Goal: Check status: Check status

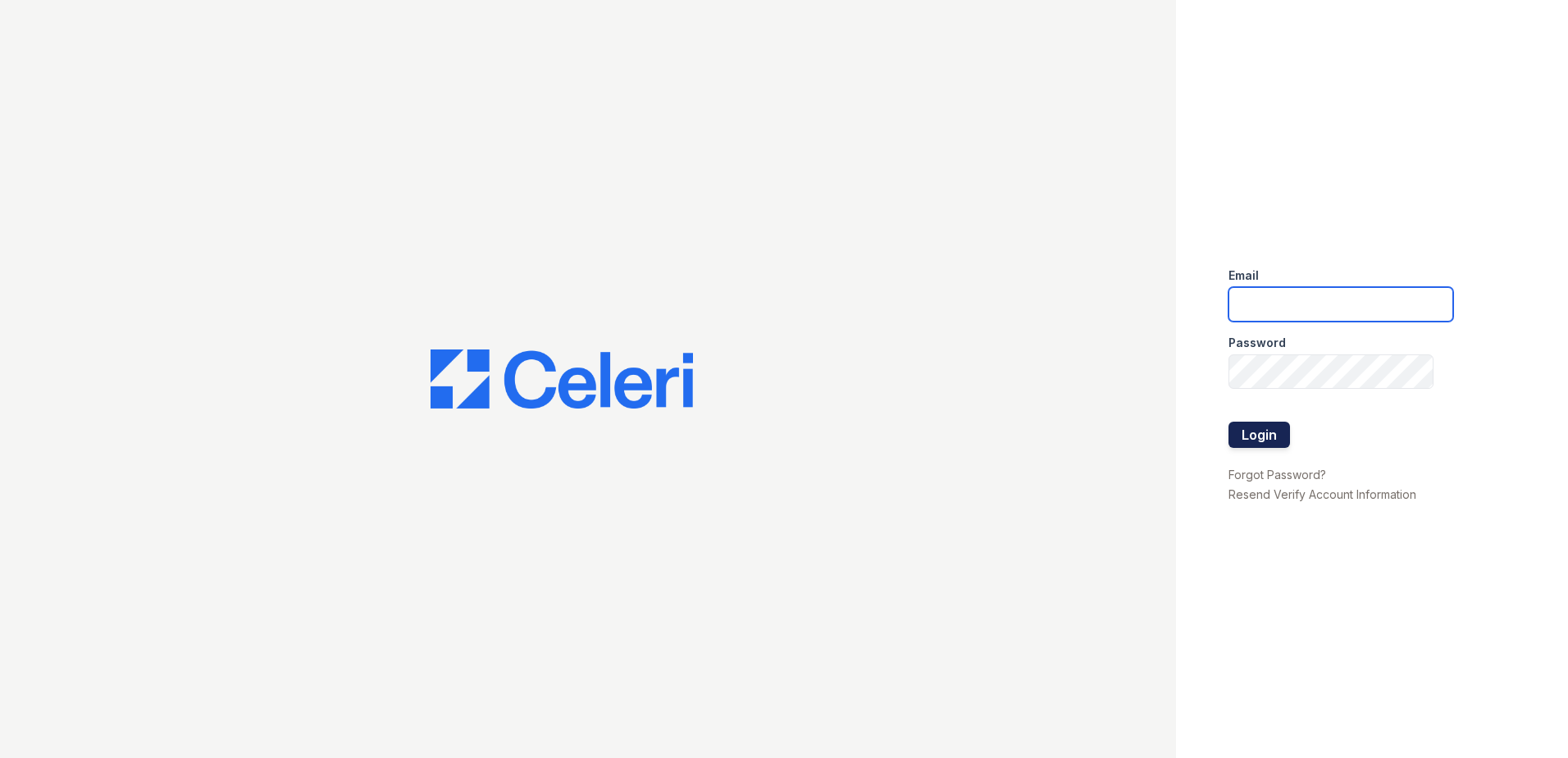
type input "ArriveMinnetonka@trinity-PM.com"
click at [1262, 428] on button "Login" at bounding box center [1259, 434] width 61 height 26
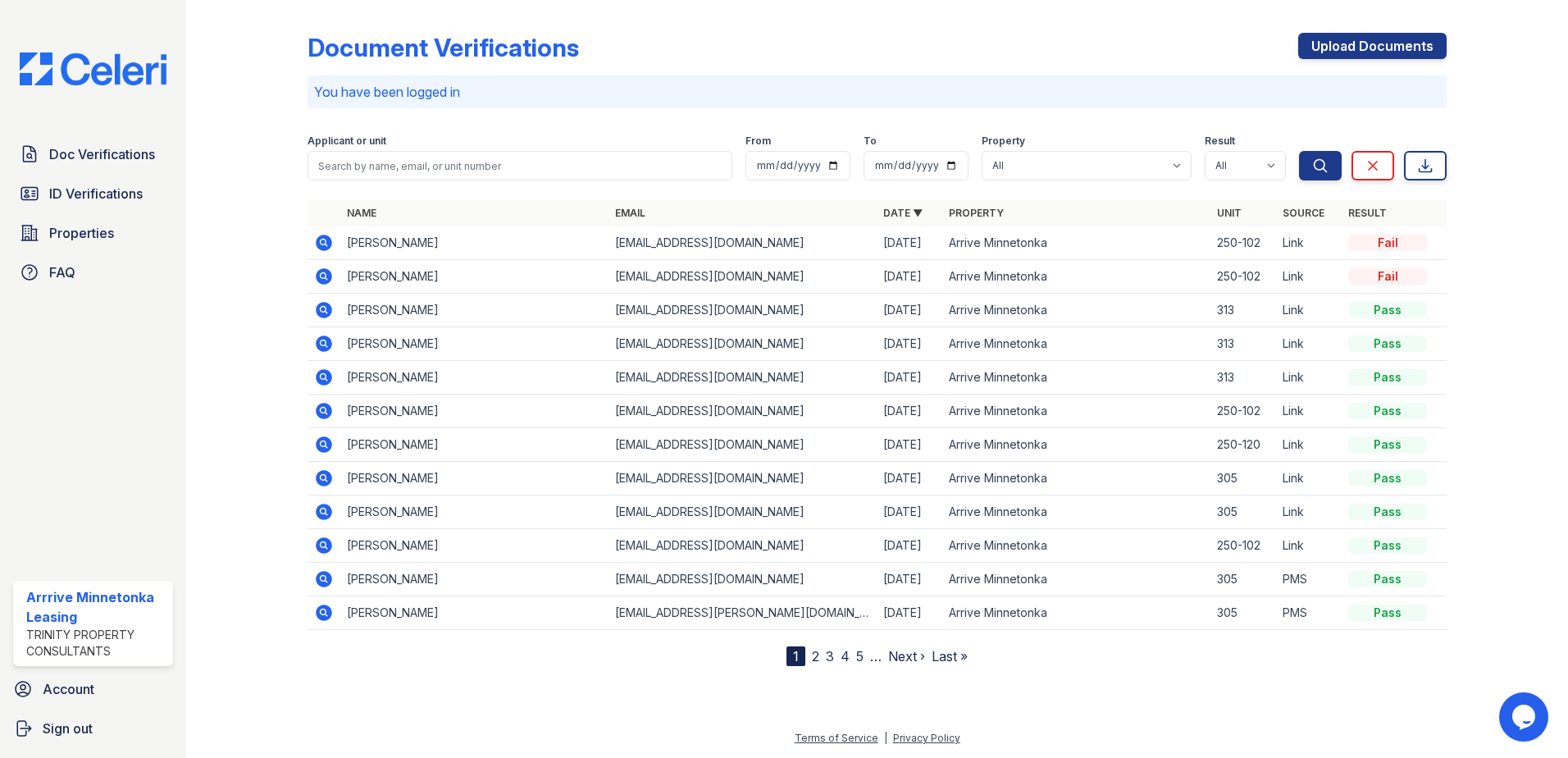
click at [380, 180] on form "Applicant or unit From To Property All Arrive Minnetonka Result All Pass Cautio…" at bounding box center [877, 154] width 1139 height 66
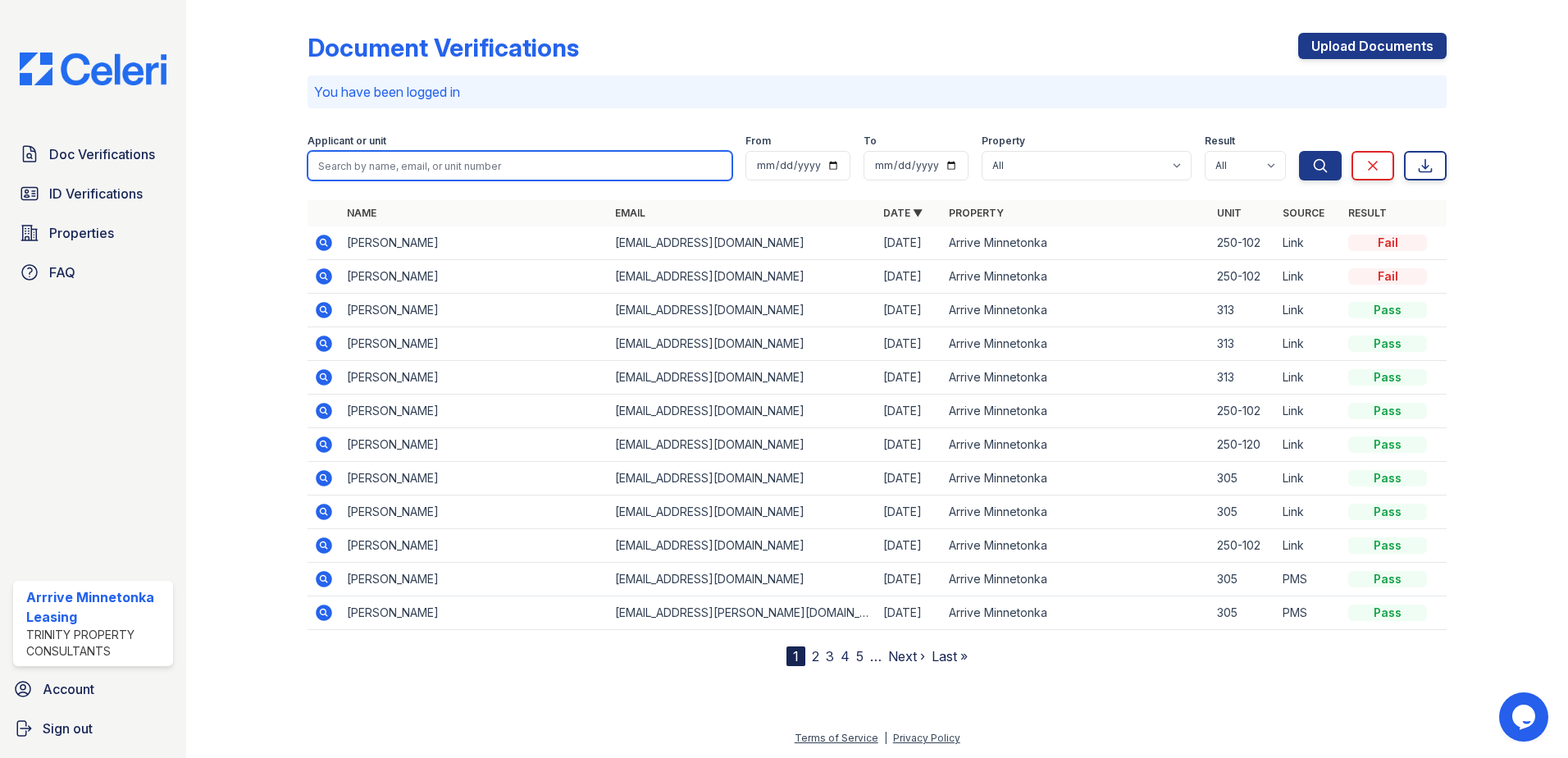
click at [374, 168] on input "search" at bounding box center [520, 166] width 425 height 30
type input "camryn"
click at [1299, 151] on button "Search" at bounding box center [1320, 166] width 43 height 30
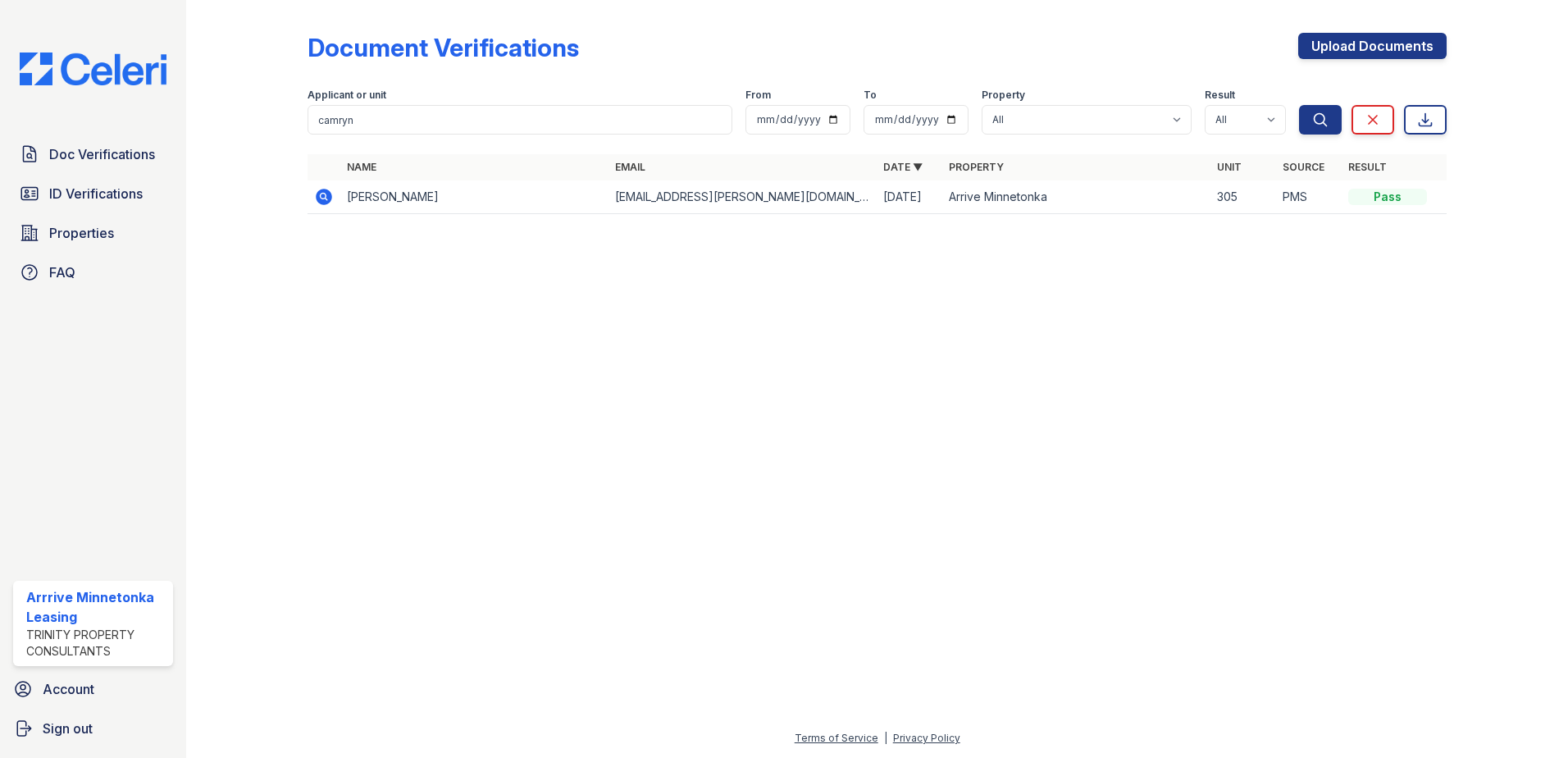
click at [325, 201] on icon at bounding box center [324, 196] width 16 height 16
click at [76, 197] on span "ID Verifications" at bounding box center [96, 193] width 94 height 20
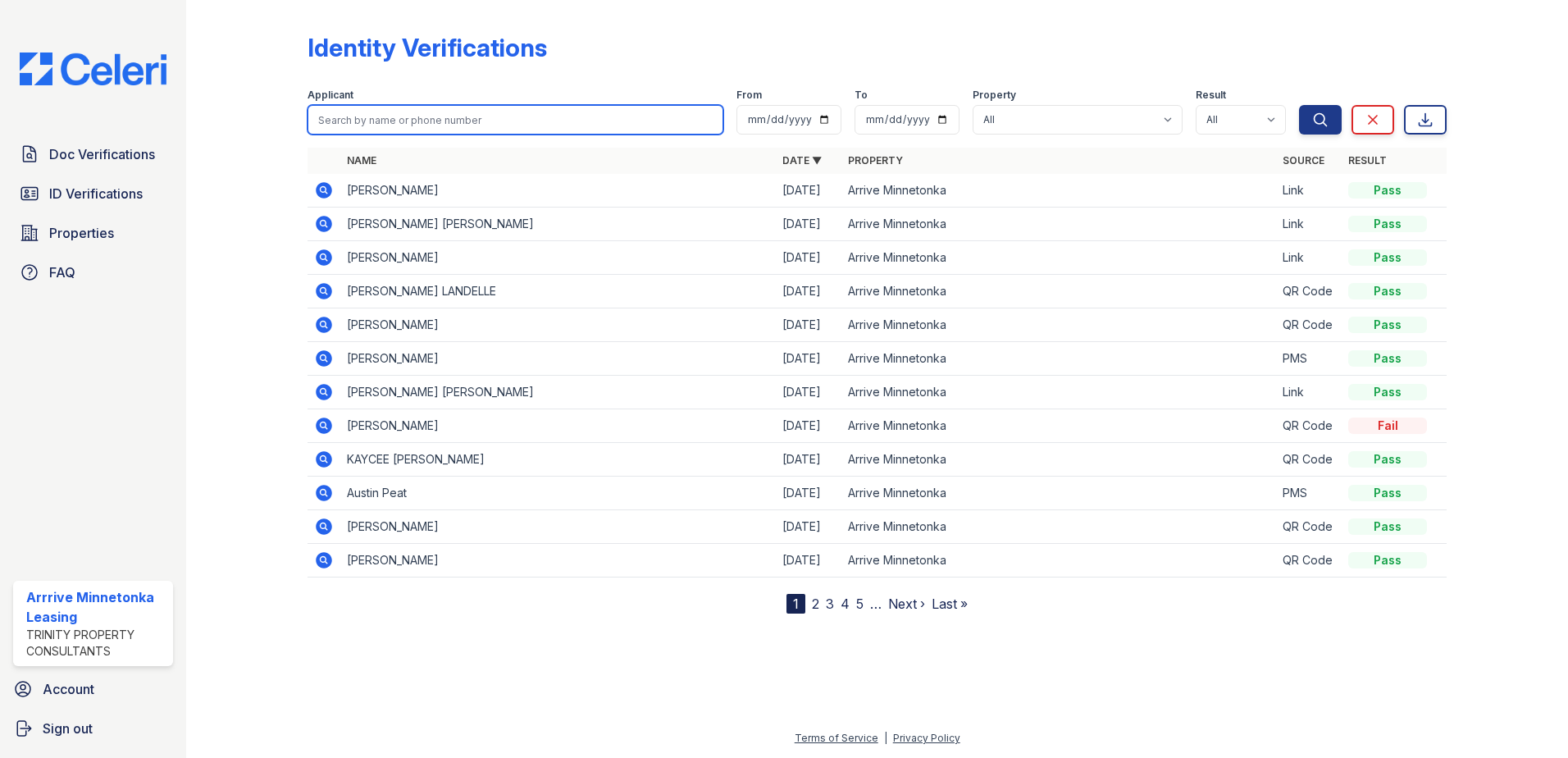
click at [438, 114] on input "search" at bounding box center [515, 120] width 416 height 30
type input "camryn"
click at [323, 190] on icon at bounding box center [323, 189] width 4 height 4
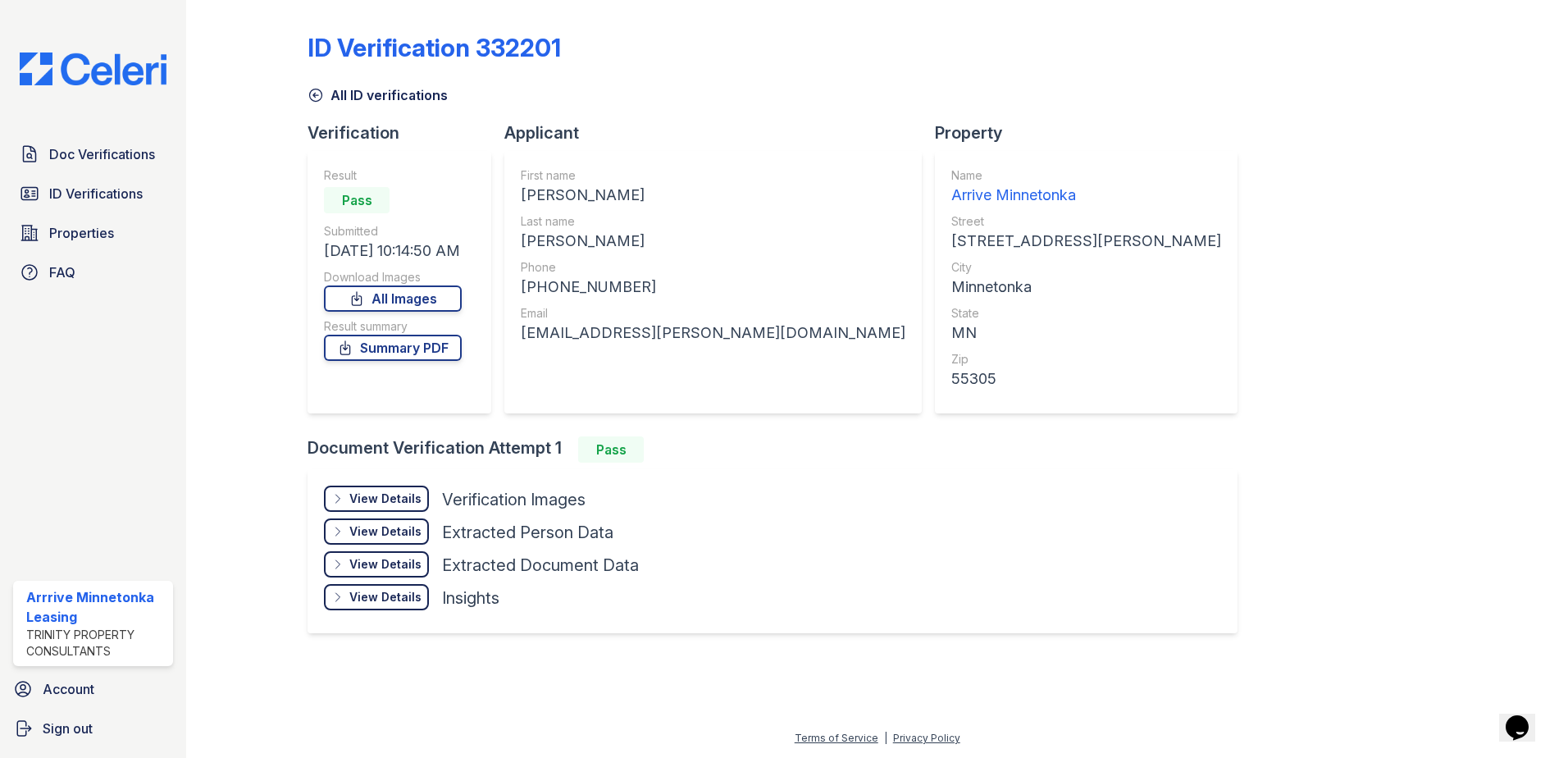
click at [368, 509] on div "View Details Details" at bounding box center [376, 499] width 105 height 26
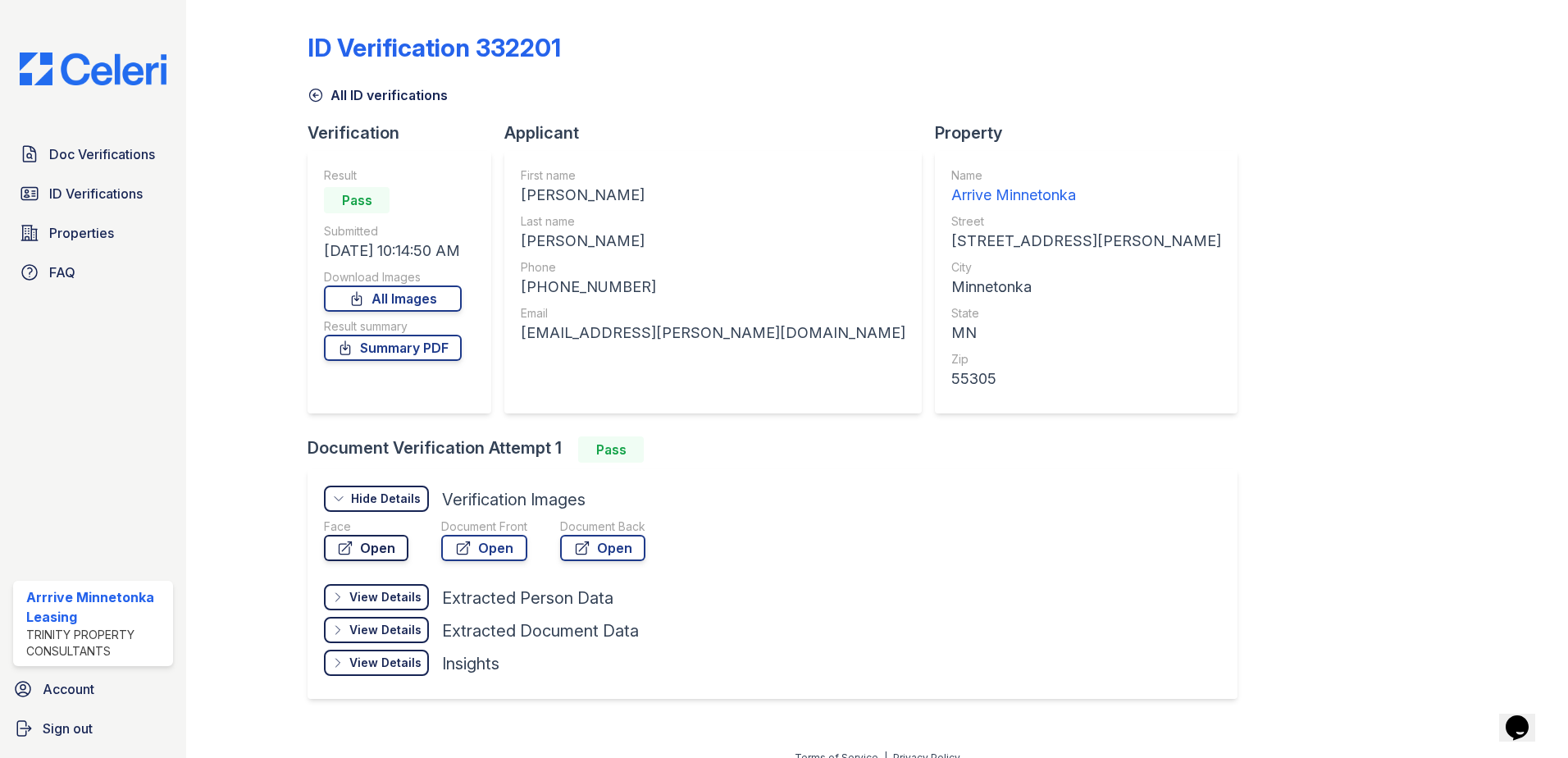
click at [388, 540] on link "Open" at bounding box center [365, 547] width 85 height 26
click at [488, 554] on link "Open" at bounding box center [484, 547] width 86 height 26
